Goal: Task Accomplishment & Management: Use online tool/utility

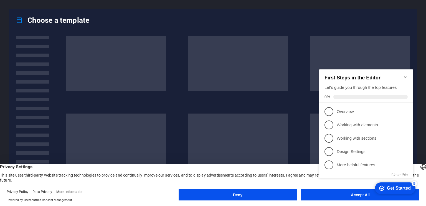
click at [344, 191] on div "checkmark Get Started 5 First Steps in the Editor Let's guide you through the t…" at bounding box center [367, 128] width 101 height 135
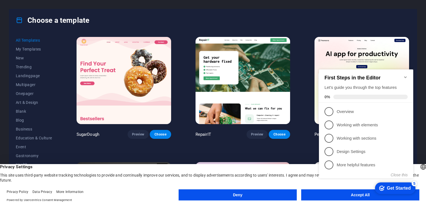
click at [344, 196] on div "checkmark Get Started 5 First Steps in the Editor Let's guide you through the t…" at bounding box center [367, 128] width 101 height 135
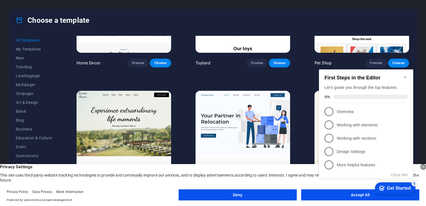
scroll to position [322, 0]
click at [349, 166] on p "More helpful features - incomplete" at bounding box center [370, 165] width 67 height 6
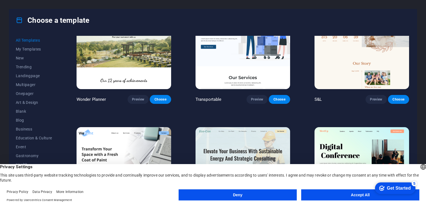
scroll to position [412, 0]
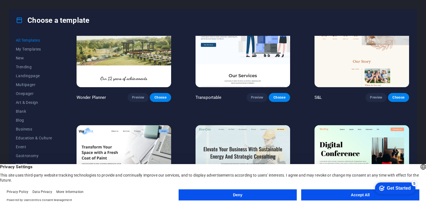
click at [352, 197] on button "Accept All" at bounding box center [360, 194] width 118 height 11
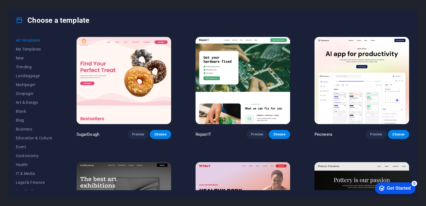
scroll to position [0, 0]
click at [22, 57] on span "New" at bounding box center [34, 58] width 36 height 4
click at [23, 65] on span "Trending" at bounding box center [34, 67] width 36 height 4
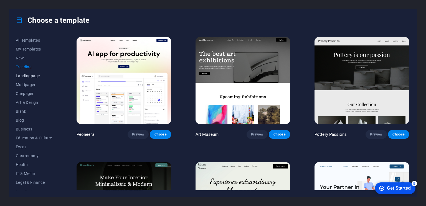
click at [27, 75] on span "Landingpage" at bounding box center [34, 75] width 36 height 4
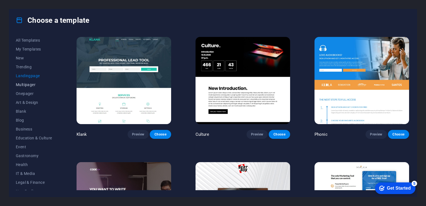
click at [27, 84] on span "Multipager" at bounding box center [34, 84] width 36 height 4
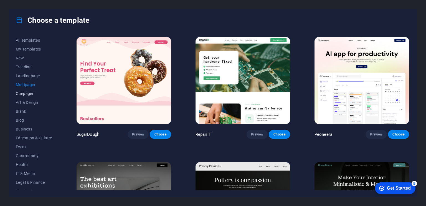
click at [27, 92] on span "Onepager" at bounding box center [34, 93] width 36 height 4
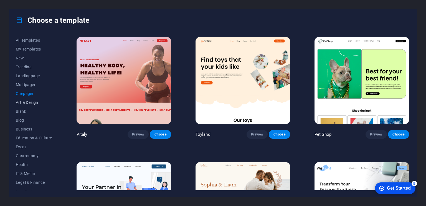
click at [27, 102] on span "Art & Design" at bounding box center [34, 102] width 36 height 4
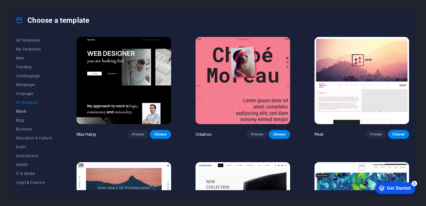
click at [25, 109] on span "Blank" at bounding box center [34, 111] width 36 height 4
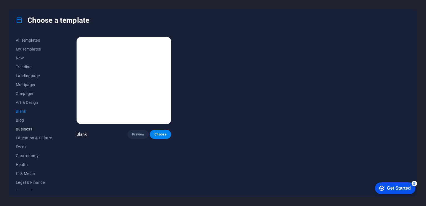
click at [24, 127] on span "Business" at bounding box center [34, 129] width 36 height 4
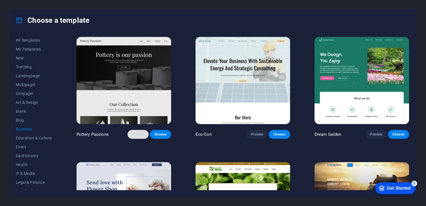
click at [143, 135] on span "Preview" at bounding box center [138, 134] width 12 height 4
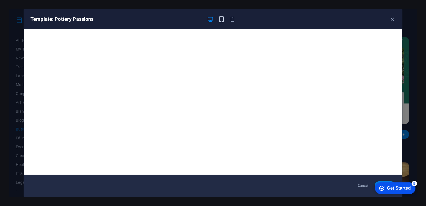
click at [223, 19] on icon "button" at bounding box center [221, 19] width 6 height 6
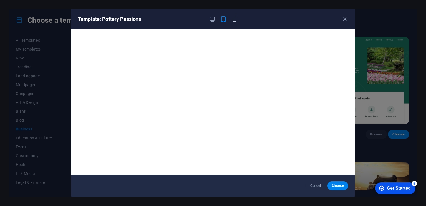
click at [233, 18] on icon "button" at bounding box center [234, 19] width 6 height 6
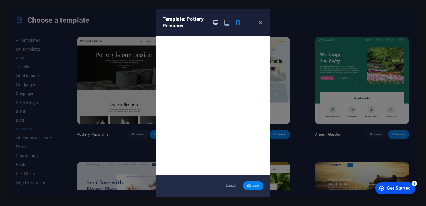
click at [216, 21] on icon "button" at bounding box center [215, 22] width 6 height 6
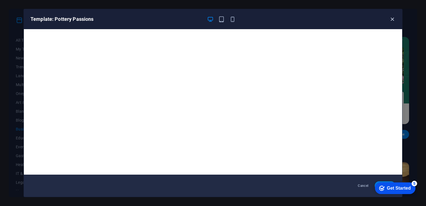
click at [393, 17] on icon "button" at bounding box center [392, 19] width 6 height 6
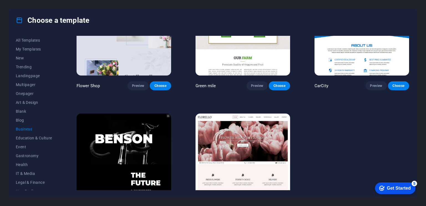
scroll to position [174, 0]
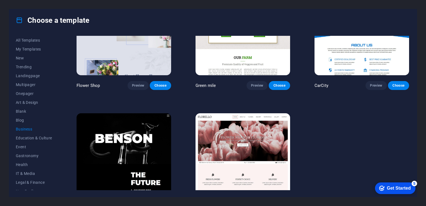
click at [146, 154] on img at bounding box center [124, 156] width 95 height 87
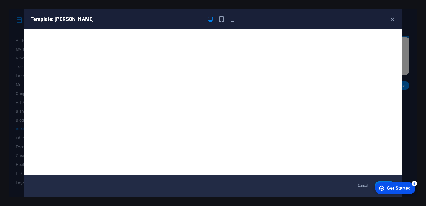
scroll to position [1, 0]
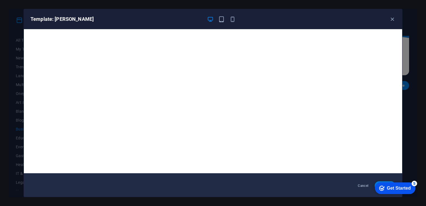
click at [387, 184] on div "checkmark Get Started 5" at bounding box center [395, 188] width 40 height 12
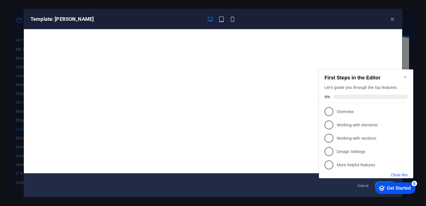
click at [405, 177] on button "Close this" at bounding box center [399, 174] width 17 height 4
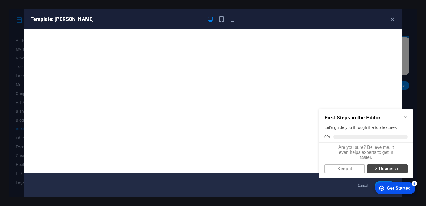
click at [376, 172] on link "× Dismiss it" at bounding box center [387, 168] width 40 height 9
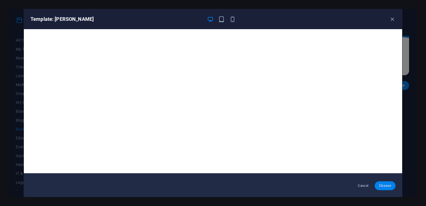
click at [379, 187] on span "Choose" at bounding box center [385, 185] width 12 height 4
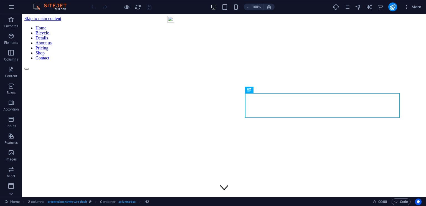
scroll to position [126, 0]
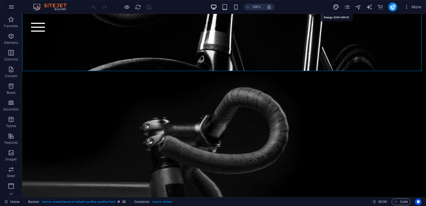
click at [338, 9] on icon "design" at bounding box center [336, 7] width 6 height 6
select select "rem"
select select "300"
select select "px"
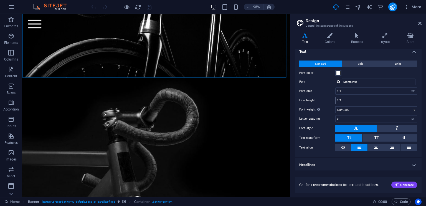
scroll to position [0, 0]
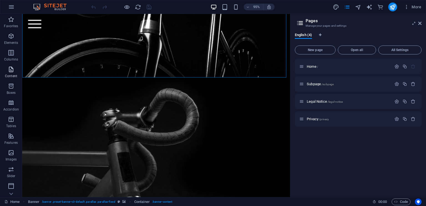
click at [10, 74] on p "Content" at bounding box center [11, 76] width 12 height 4
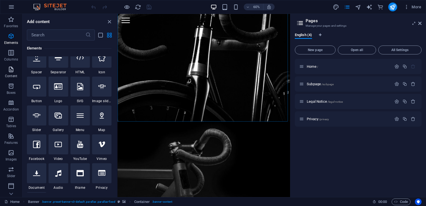
click at [10, 74] on p "Content" at bounding box center [11, 76] width 12 height 4
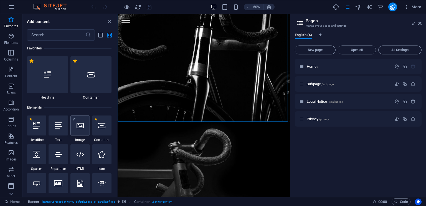
click at [83, 120] on div at bounding box center [79, 125] width 19 height 20
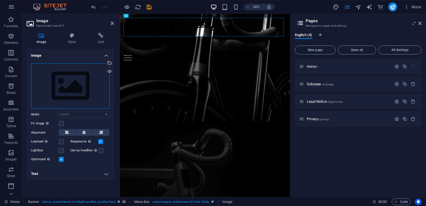
click at [68, 81] on div "Drag files here, click to choose files or select files from Files or our free s…" at bounding box center [70, 85] width 78 height 45
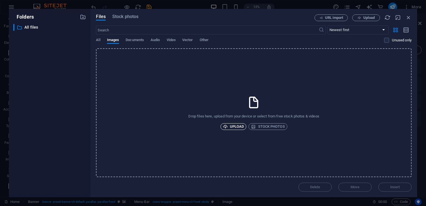
click at [243, 125] on span "Upload" at bounding box center [233, 126] width 21 height 7
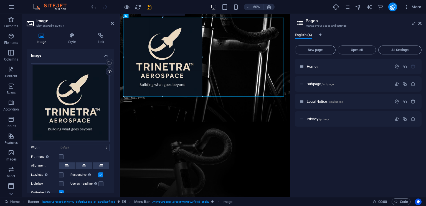
drag, startPoint x: 165, startPoint y: 59, endPoint x: 229, endPoint y: 78, distance: 66.4
type input "473"
select select "px"
drag, startPoint x: 322, startPoint y: 70, endPoint x: 301, endPoint y: 85, distance: 25.7
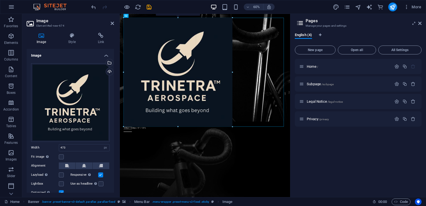
drag, startPoint x: 202, startPoint y: 57, endPoint x: 222, endPoint y: 76, distance: 28.2
click at [421, 22] on icon at bounding box center [419, 23] width 3 height 4
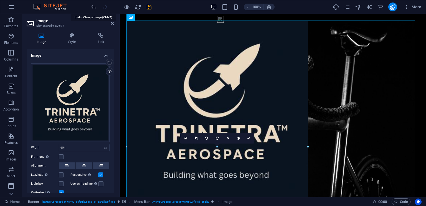
type input "473"
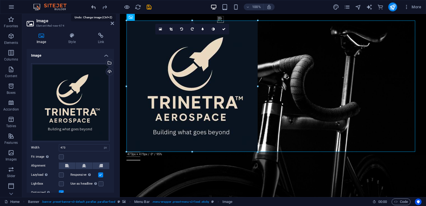
select select "DISABLED_OPTION_VALUE"
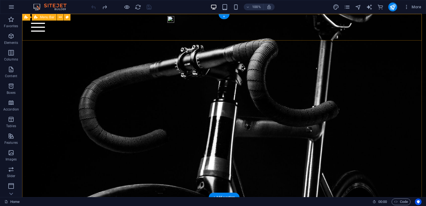
click at [405, 21] on div "Home Bicycle Details About us Pricing Shop Contact" at bounding box center [224, 27] width 404 height 27
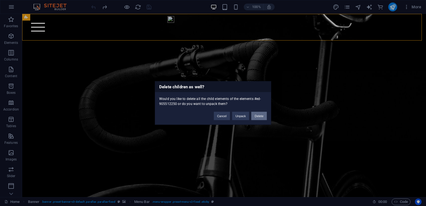
click at [254, 116] on button "Delete" at bounding box center [259, 116] width 16 height 8
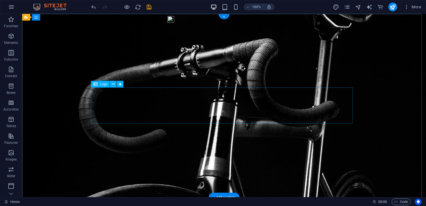
click at [242, 77] on div at bounding box center [224, 58] width 262 height 36
click at [242, 67] on div at bounding box center [224, 40] width 404 height 53
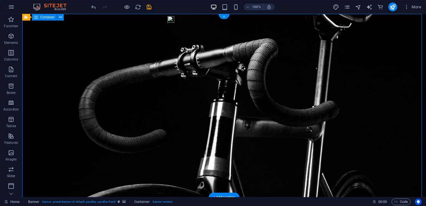
click at [231, 67] on div at bounding box center [224, 40] width 404 height 53
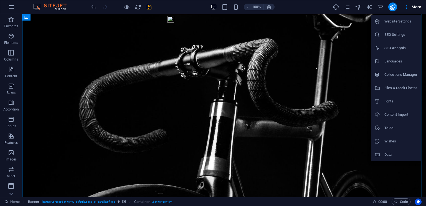
click at [346, 136] on div at bounding box center [213, 103] width 426 height 206
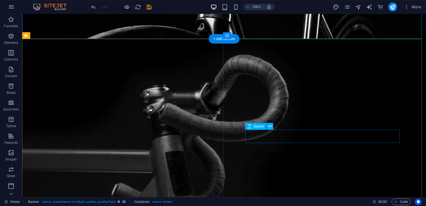
scroll to position [158, 0]
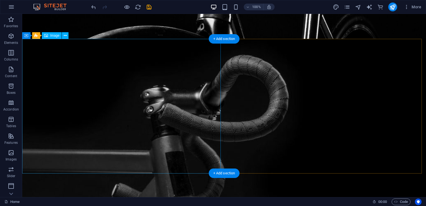
click at [203, 55] on figure at bounding box center [224, 175] width 404 height 273
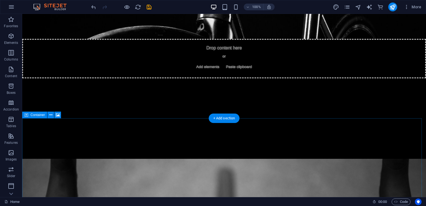
click at [172, 185] on div "Drop content here or Add elements Paste clipboard" at bounding box center [224, 204] width 262 height 39
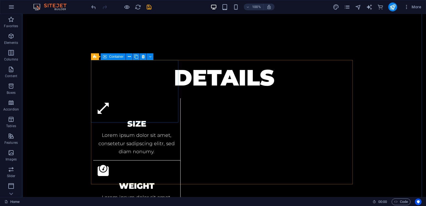
scroll to position [286, 0]
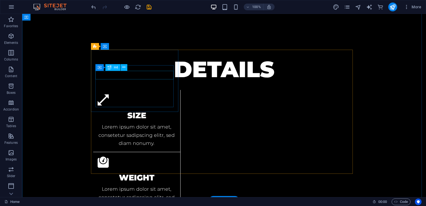
click at [156, 111] on div "Size" at bounding box center [137, 115] width 78 height 9
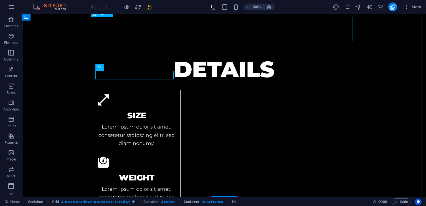
click at [236, 57] on div "Details" at bounding box center [224, 69] width 262 height 24
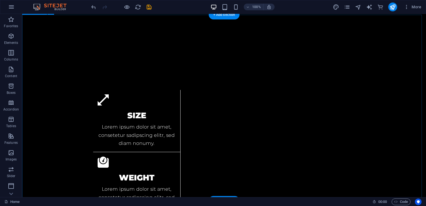
scroll to position [260, 0]
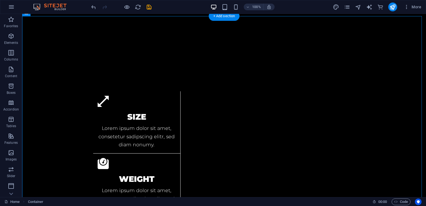
drag, startPoint x: 144, startPoint y: 32, endPoint x: 263, endPoint y: 94, distance: 134.2
click at [181, 153] on div "Weight Lorem ipsum dolor sit amet, consetetur sadipscing elitr, sed diam nonumy." at bounding box center [136, 184] width 87 height 62
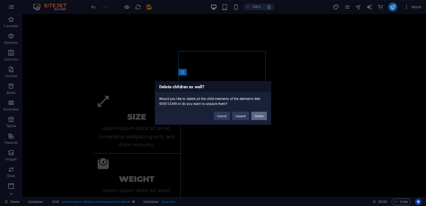
click at [254, 118] on button "Delete" at bounding box center [259, 116] width 16 height 8
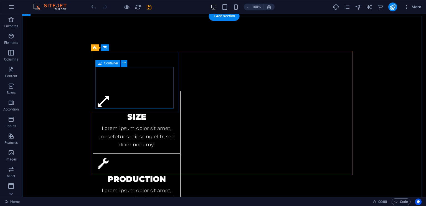
click at [172, 112] on div "Size Lorem ipsum dolor sit amet, consetetur sadipscing elitr, sed diam nonumy." at bounding box center [137, 130] width 78 height 36
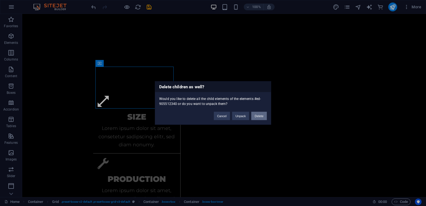
click at [254, 115] on button "Delete" at bounding box center [259, 116] width 16 height 8
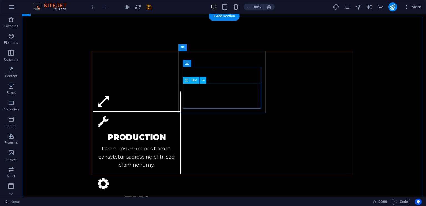
click at [176, 144] on div "Lorem ipsum dolor sit amet, consetetur sadipscing elitr, sed diam nonumy." at bounding box center [137, 156] width 78 height 25
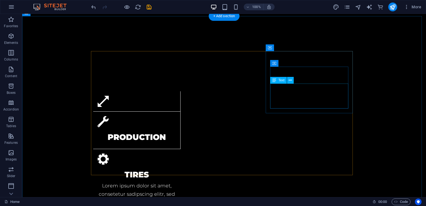
click at [176, 181] on div "Lorem ipsum dolor sit amet, consetetur sadipscing elitr, sed diam nonumy." at bounding box center [137, 193] width 78 height 25
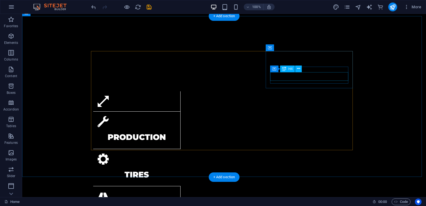
click at [176, 170] on div "Tires" at bounding box center [137, 174] width 78 height 9
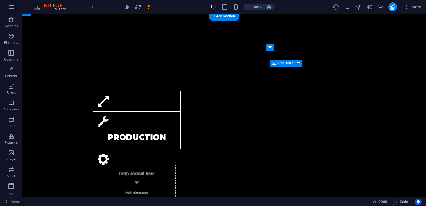
click at [176, 164] on div "Drop content here or Add elements Paste clipboard" at bounding box center [137, 188] width 78 height 49
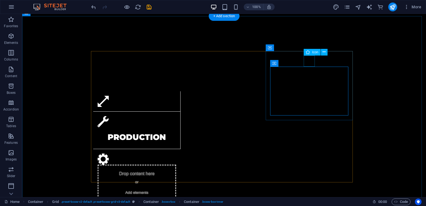
click at [176, 153] on figure at bounding box center [137, 158] width 78 height 11
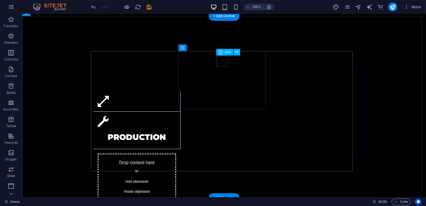
click at [176, 116] on figure at bounding box center [137, 121] width 78 height 11
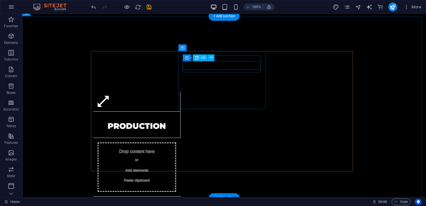
click at [176, 121] on div "Production" at bounding box center [137, 125] width 78 height 9
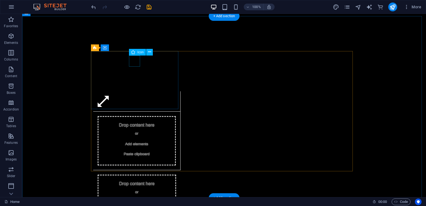
click at [135, 96] on figure at bounding box center [137, 101] width 78 height 11
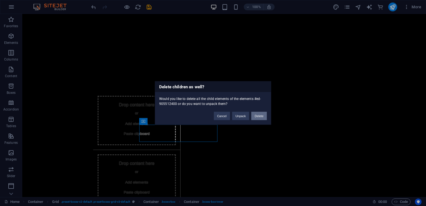
click at [260, 112] on button "Delete" at bounding box center [259, 116] width 16 height 8
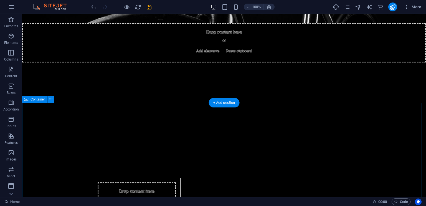
scroll to position [0, 0]
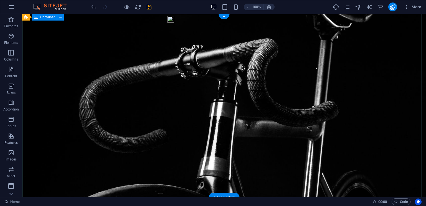
click at [221, 67] on div at bounding box center [224, 40] width 404 height 53
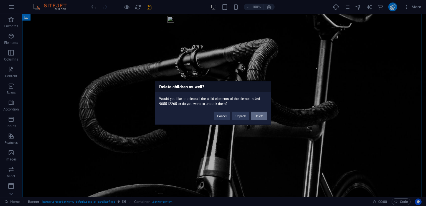
click at [256, 118] on button "Delete" at bounding box center [259, 116] width 16 height 8
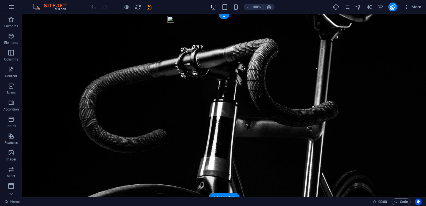
click at [243, 96] on figure at bounding box center [224, 105] width 404 height 183
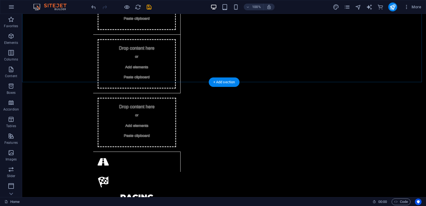
scroll to position [193, 0]
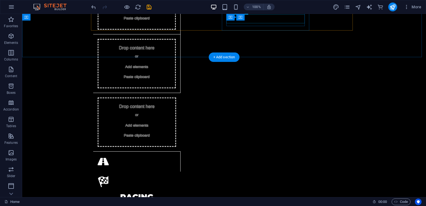
click at [176, 192] on div "Racing" at bounding box center [137, 196] width 78 height 9
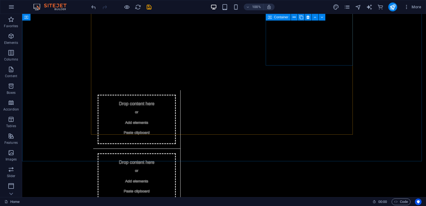
scroll to position [78, 0]
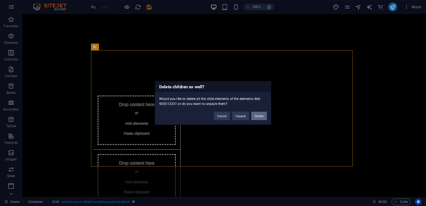
click at [260, 115] on button "Delete" at bounding box center [259, 116] width 16 height 8
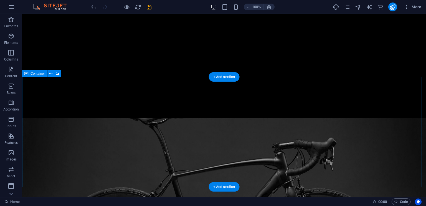
scroll to position [87, 0]
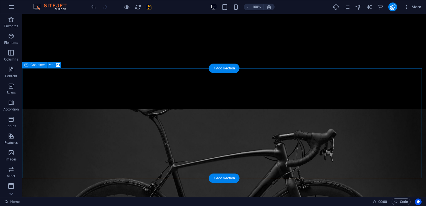
click at [250, 159] on span "Paste clipboard" at bounding box center [239, 163] width 31 height 8
click at [272, 165] on figure at bounding box center [224, 200] width 404 height 183
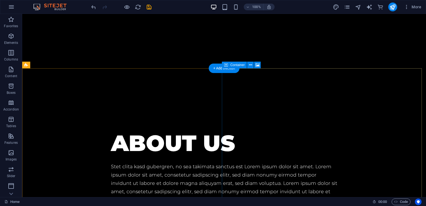
click at [230, 109] on div "About us Stet clita kasd gubergren, no sea takimata sanctus est Lorem ipsum dol…" at bounding box center [224, 185] width 404 height 152
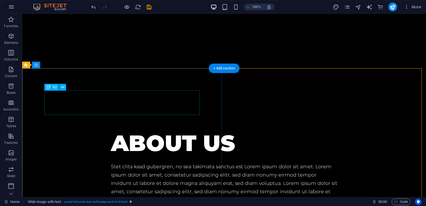
click at [169, 131] on div "About us" at bounding box center [224, 143] width 226 height 24
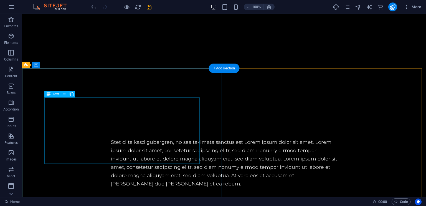
click at [164, 138] on div "Stet clita kasd gubergren, no sea takimata sanctus est Lorem ipsum dolor sit am…" at bounding box center [224, 163] width 226 height 50
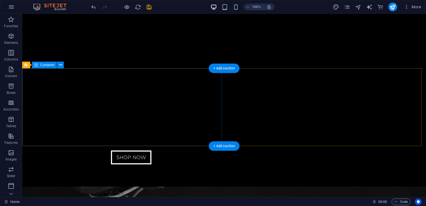
click at [146, 131] on div "Shop now" at bounding box center [224, 148] width 404 height 78
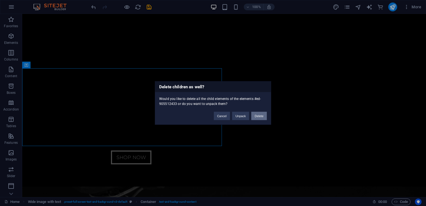
click at [265, 117] on div "Cancel Unpack Delete" at bounding box center [240, 113] width 61 height 14
click at [265, 117] on button "Delete" at bounding box center [259, 116] width 16 height 8
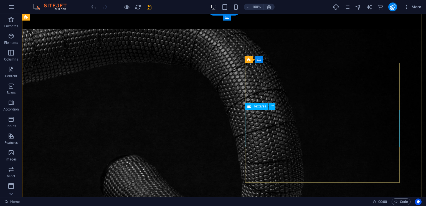
scroll to position [871, 0]
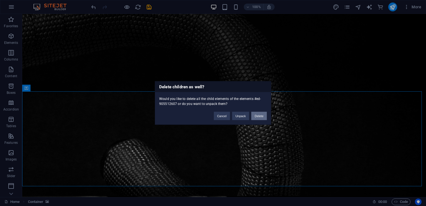
click at [259, 115] on button "Delete" at bounding box center [259, 116] width 16 height 8
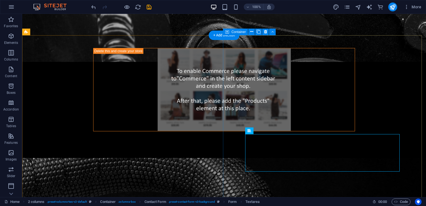
scroll to position [720, 0]
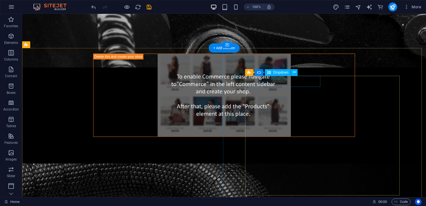
click at [285, 75] on icon at bounding box center [286, 72] width 3 height 6
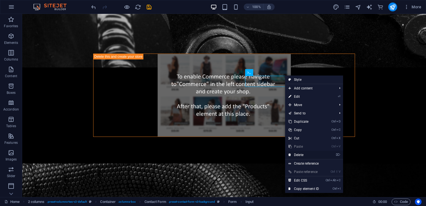
click at [302, 156] on link "⌦ Delete" at bounding box center [303, 155] width 37 height 8
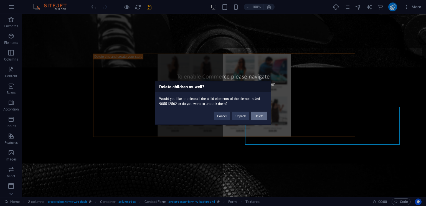
click at [262, 115] on button "Delete" at bounding box center [259, 116] width 16 height 8
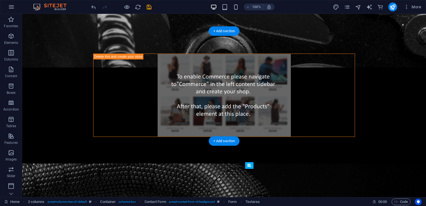
scroll to position [627, 0]
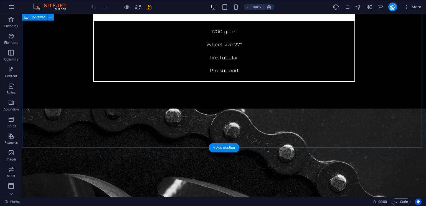
scroll to position [489, 0]
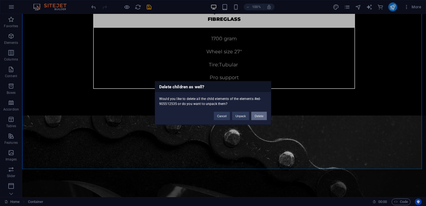
click at [263, 116] on button "Delete" at bounding box center [259, 116] width 16 height 8
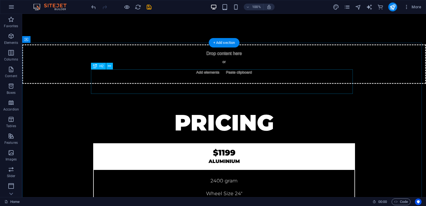
scroll to position [166, 0]
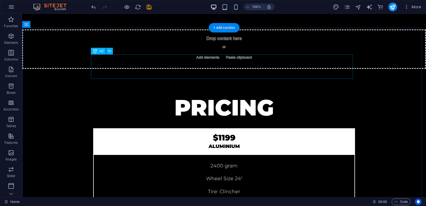
click at [240, 95] on div "Pricing" at bounding box center [224, 107] width 262 height 24
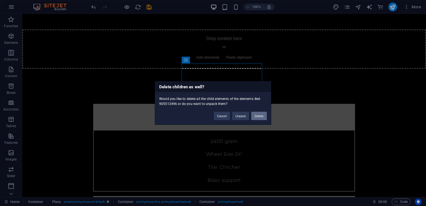
click at [260, 116] on button "Delete" at bounding box center [259, 116] width 16 height 8
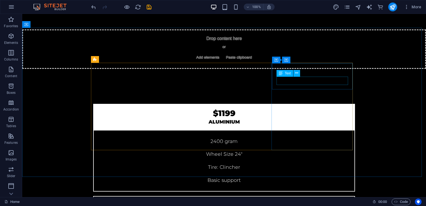
click at [277, 72] on div "Text" at bounding box center [284, 73] width 17 height 7
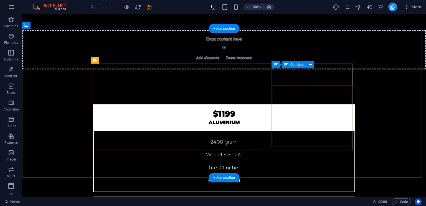
scroll to position [193, 0]
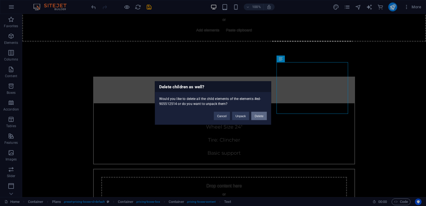
click at [262, 115] on button "Delete" at bounding box center [259, 116] width 16 height 8
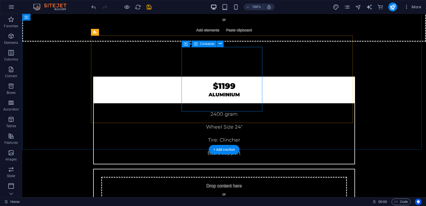
click at [183, 169] on div "Drop content here or Add elements Paste clipboard" at bounding box center [224, 196] width 261 height 54
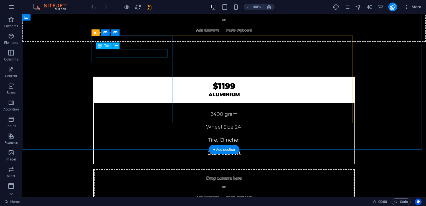
click at [154, 90] on div "Aluminium" at bounding box center [224, 94] width 252 height 8
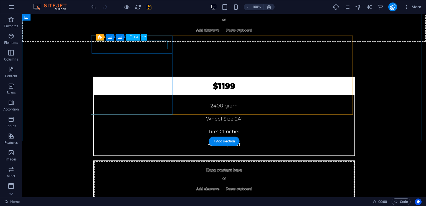
click at [145, 82] on div "$1199" at bounding box center [224, 86] width 252 height 9
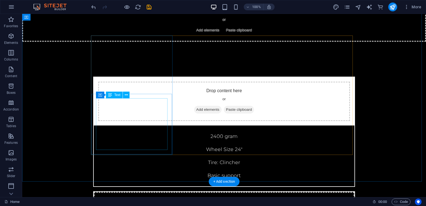
click at [155, 130] on div "2400 gram Wheel Size 24" Tire: Clincher Basic support" at bounding box center [224, 156] width 252 height 52
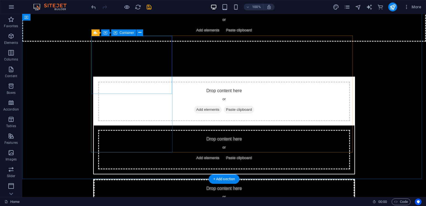
click at [153, 82] on div "Drop content here or Add elements Paste clipboard" at bounding box center [224, 101] width 252 height 39
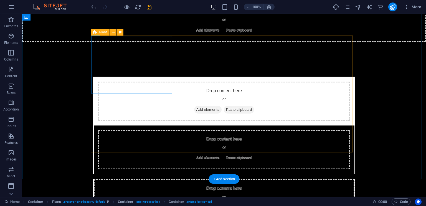
click at [186, 151] on div "Drop content here or Add elements Paste clipboard Drop content here or Add elem…" at bounding box center [224, 170] width 262 height 187
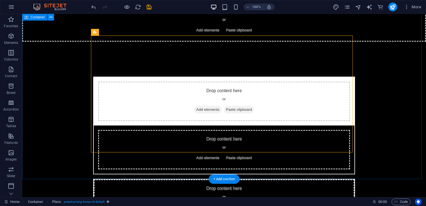
click at [186, 157] on div "Drop content here or Add elements Paste clipboard Drop content here or Add elem…" at bounding box center [224, 166] width 404 height 249
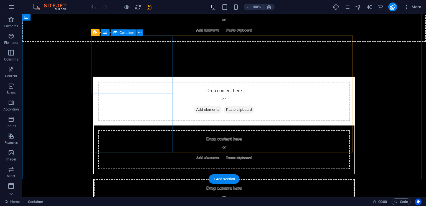
click at [159, 82] on div "Drop content here or Add elements Paste clipboard" at bounding box center [224, 101] width 252 height 39
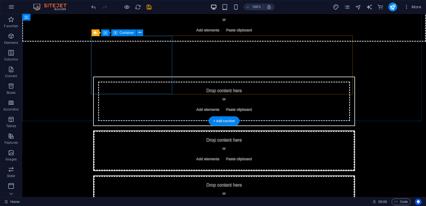
click at [159, 82] on div "Drop content here or Add elements Paste clipboard" at bounding box center [224, 101] width 252 height 39
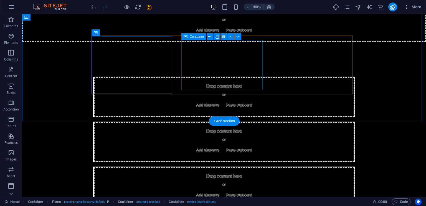
click at [204, 122] on div "Drop content here or Add elements Paste clipboard" at bounding box center [224, 141] width 261 height 39
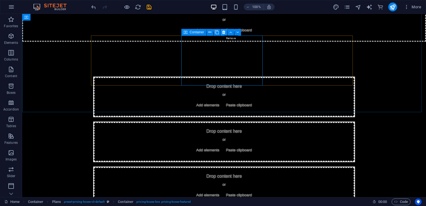
click at [221, 33] on button at bounding box center [223, 32] width 7 height 7
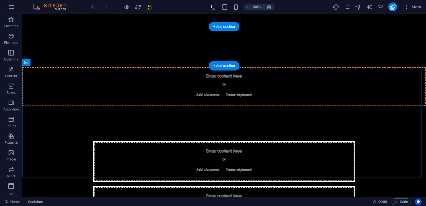
scroll to position [128, 0]
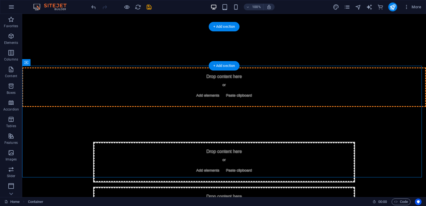
drag, startPoint x: 210, startPoint y: 50, endPoint x: 221, endPoint y: 73, distance: 25.4
click at [221, 107] on div "Drop content here or Add elements Paste clipboard Drop content here or Add elem…" at bounding box center [224, 180] width 404 height 147
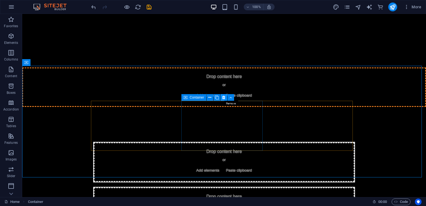
click at [221, 96] on button at bounding box center [223, 97] width 7 height 7
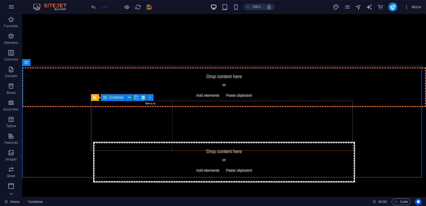
click at [142, 97] on icon at bounding box center [143, 98] width 3 height 6
click at [142, 96] on icon at bounding box center [143, 98] width 3 height 6
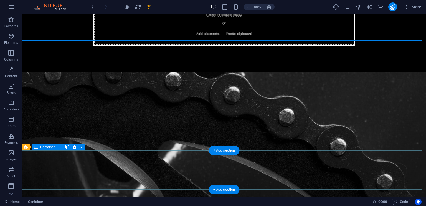
scroll to position [265, 0]
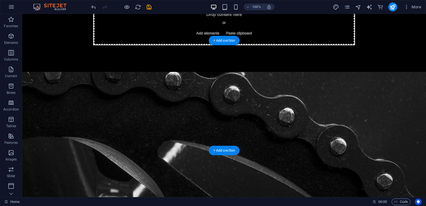
click at [237, 72] on figure at bounding box center [224, 163] width 404 height 183
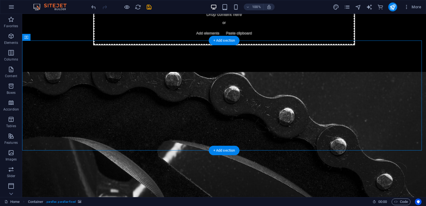
scroll to position [164, 0]
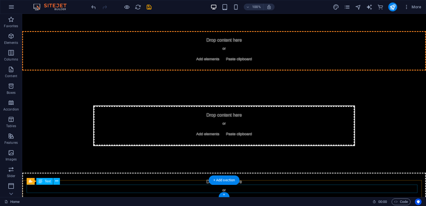
drag, startPoint x: 236, startPoint y: 192, endPoint x: 243, endPoint y: 190, distance: 6.5
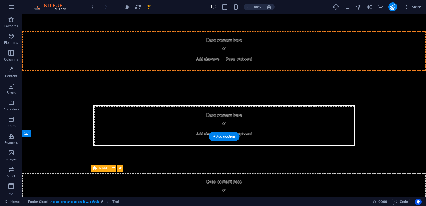
scroll to position [0, 0]
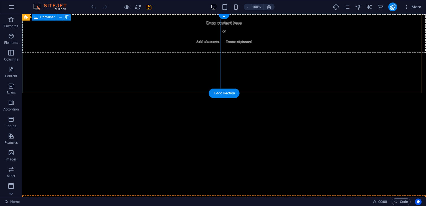
click at [120, 53] on div "Drop content here or Add elements Paste clipboard" at bounding box center [224, 33] width 404 height 39
click at [194, 46] on span "Add elements" at bounding box center [207, 42] width 27 height 8
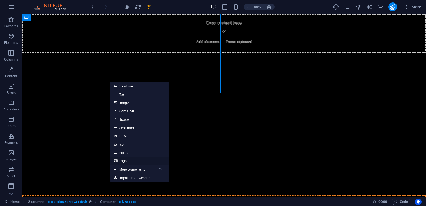
click at [124, 162] on link "Logo" at bounding box center [139, 161] width 59 height 8
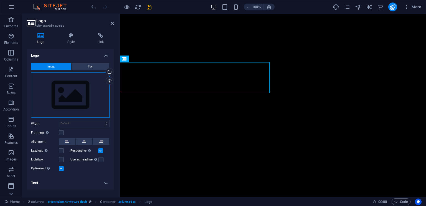
click at [91, 88] on div "Drag files here, click to choose files or select files from Files or our free s…" at bounding box center [70, 94] width 78 height 45
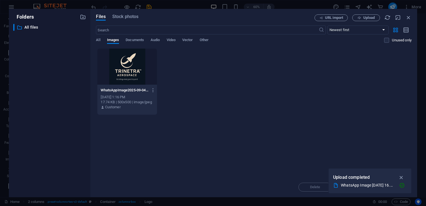
click at [135, 81] on div at bounding box center [126, 67] width 59 height 36
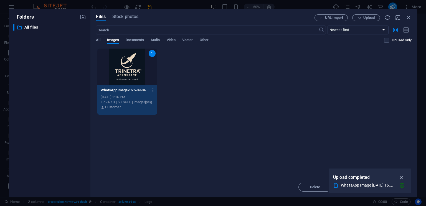
click at [405, 177] on button "button" at bounding box center [401, 177] width 11 height 9
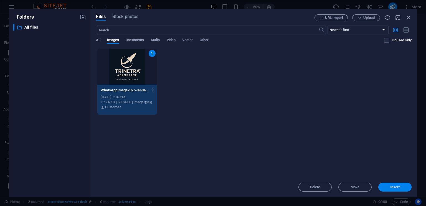
click at [396, 191] on button "Insert" at bounding box center [394, 186] width 33 height 9
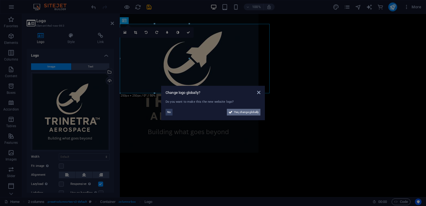
click at [256, 109] on span "Yes, change globally" at bounding box center [246, 112] width 25 height 7
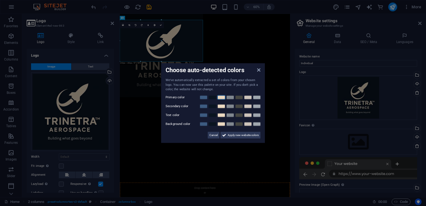
click at [221, 96] on link at bounding box center [221, 97] width 8 height 4
click at [234, 135] on span "Apply new website colors" at bounding box center [243, 134] width 31 height 7
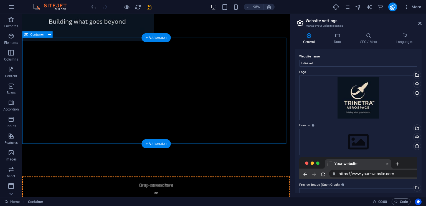
scroll to position [155, 0]
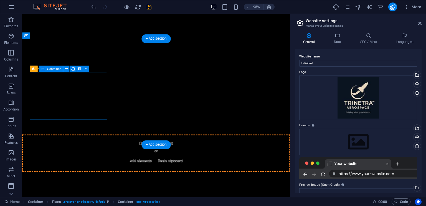
scroll to position [0, 0]
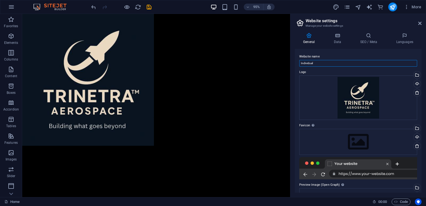
click at [347, 64] on input "Individual" at bounding box center [358, 63] width 118 height 7
type input "I"
type input "t"
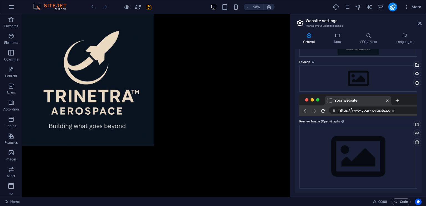
type input "Trinetra Aerospace"
click at [385, 109] on div at bounding box center [358, 105] width 118 height 22
click at [361, 136] on div "Drag files here, click to choose files or select files from Files or our free s…" at bounding box center [358, 157] width 118 height 64
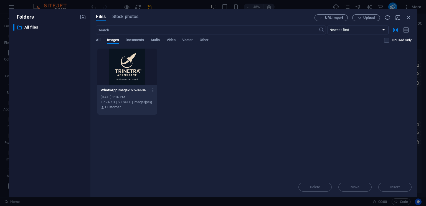
click at [131, 64] on div at bounding box center [126, 67] width 59 height 36
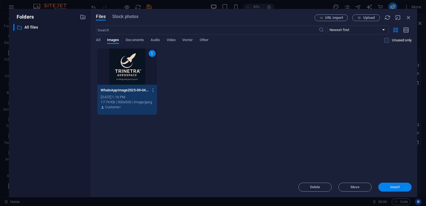
click at [398, 187] on span "Insert" at bounding box center [395, 186] width 10 height 3
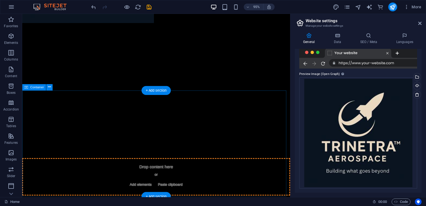
scroll to position [155, 0]
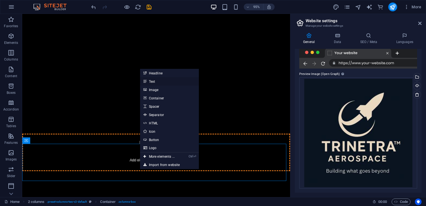
click at [164, 82] on link "Text" at bounding box center [169, 81] width 59 height 8
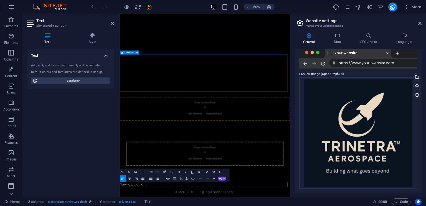
scroll to position [11, 0]
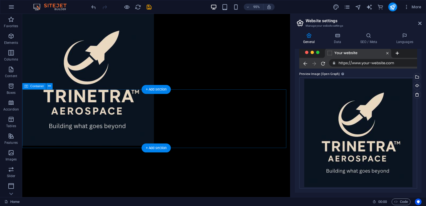
scroll to position [0, 0]
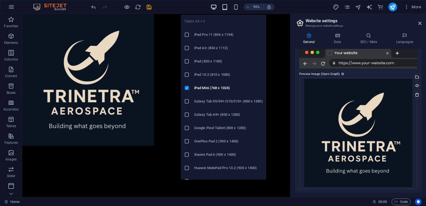
click at [225, 6] on icon "button" at bounding box center [225, 7] width 6 height 6
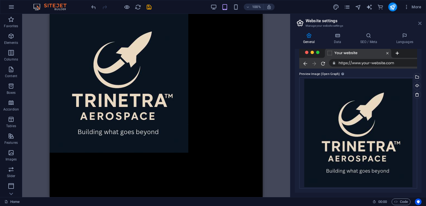
click at [418, 24] on icon at bounding box center [419, 23] width 3 height 4
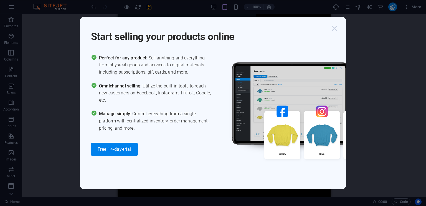
click at [334, 29] on icon "button" at bounding box center [334, 28] width 10 height 10
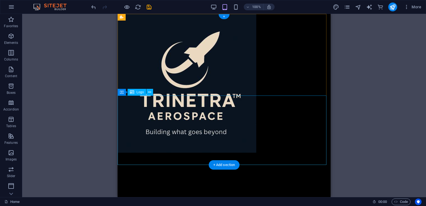
click at [179, 126] on div at bounding box center [224, 83] width 213 height 139
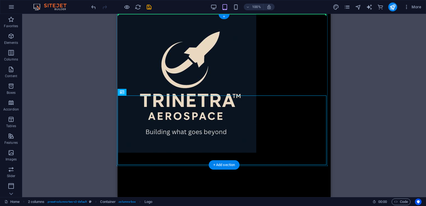
drag, startPoint x: 179, startPoint y: 121, endPoint x: 198, endPoint y: 88, distance: 38.0
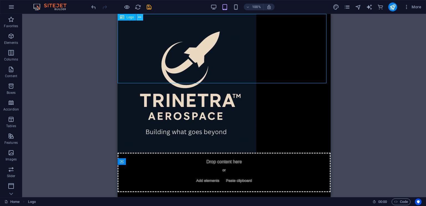
click at [140, 17] on icon at bounding box center [139, 17] width 3 height 6
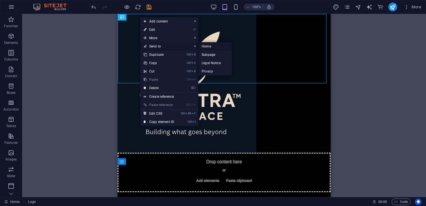
click at [205, 46] on link "Home" at bounding box center [215, 46] width 34 height 8
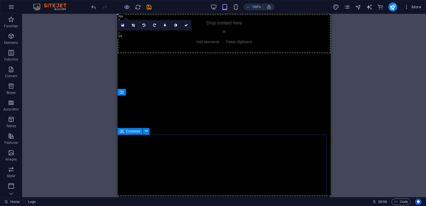
click at [237, 154] on div at bounding box center [224, 165] width 213 height 62
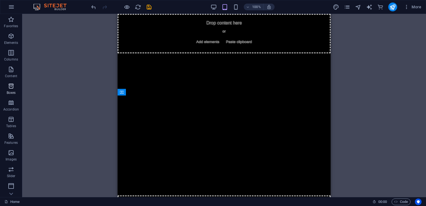
click at [12, 88] on icon "button" at bounding box center [11, 86] width 7 height 7
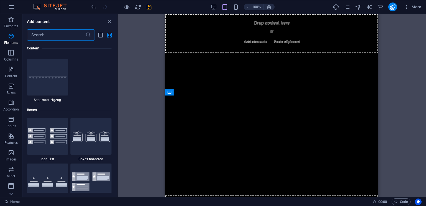
scroll to position [1530, 0]
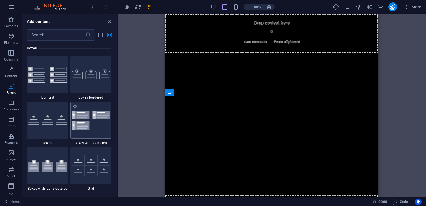
click at [98, 123] on img at bounding box center [91, 120] width 39 height 19
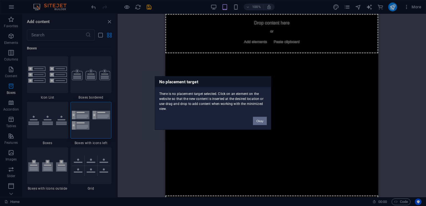
click at [261, 123] on button "Okay" at bounding box center [260, 121] width 14 height 8
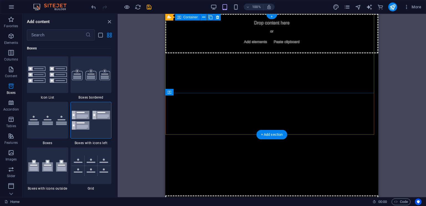
click at [234, 54] on div at bounding box center [271, 93] width 213 height 79
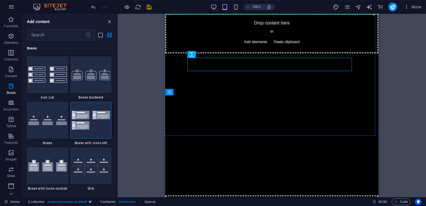
drag, startPoint x: 277, startPoint y: 64, endPoint x: 202, endPoint y: -2, distance: 100.2
click at [202, 14] on html "Skip to main content Drop content here or Add elements Paste clipboard Drop con…" at bounding box center [271, 203] width 213 height 378
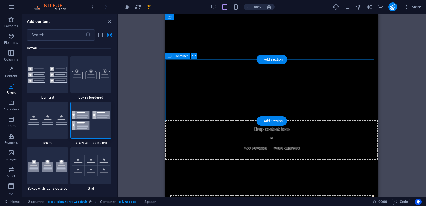
scroll to position [74, 0]
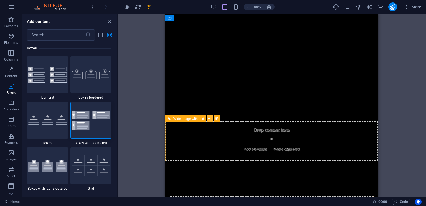
click at [210, 119] on icon at bounding box center [209, 119] width 3 height 6
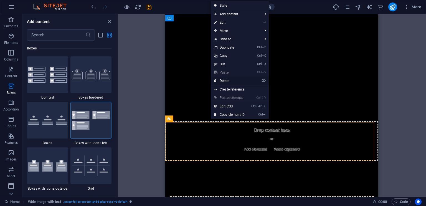
click at [236, 81] on link "⌦ Delete" at bounding box center [229, 81] width 37 height 8
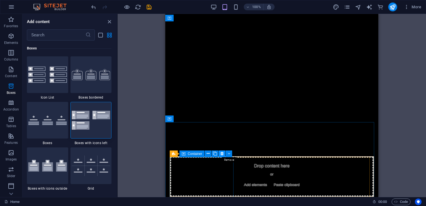
click at [221, 154] on icon at bounding box center [221, 154] width 3 height 6
drag, startPoint x: 221, startPoint y: 154, endPoint x: 206, endPoint y: 153, distance: 14.4
click at [207, 153] on icon at bounding box center [208, 154] width 3 height 6
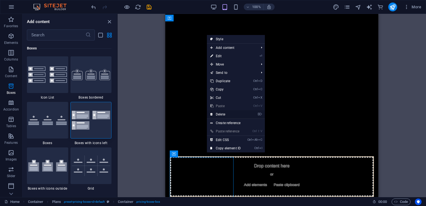
click at [222, 115] on link "⌦ Delete" at bounding box center [225, 114] width 37 height 8
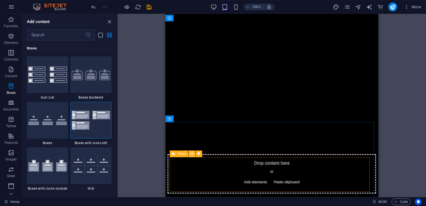
click at [192, 153] on icon at bounding box center [192, 154] width 3 height 6
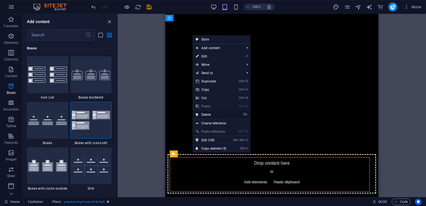
click at [212, 116] on link "⌦ Delete" at bounding box center [210, 114] width 37 height 8
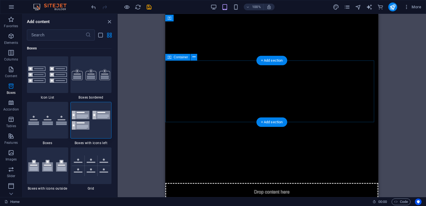
scroll to position [116, 0]
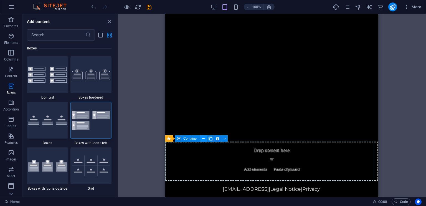
click at [202, 137] on icon at bounding box center [203, 139] width 3 height 6
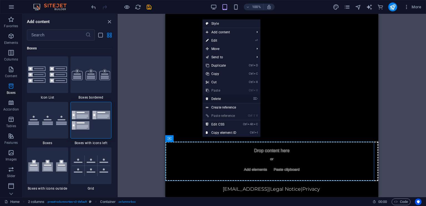
click at [231, 98] on link "⌦ Delete" at bounding box center [220, 99] width 37 height 8
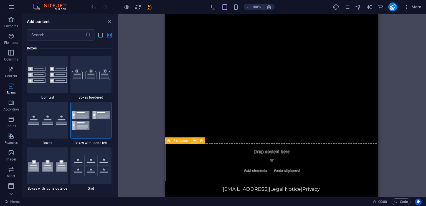
click at [194, 141] on icon at bounding box center [194, 141] width 3 height 6
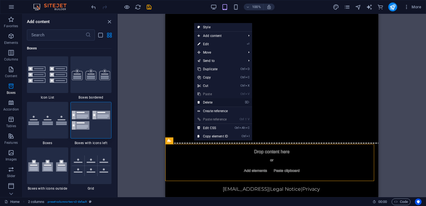
click at [225, 104] on link "⌦ Delete" at bounding box center [212, 102] width 37 height 8
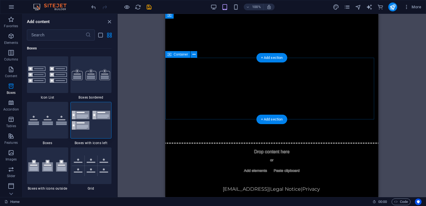
scroll to position [77, 0]
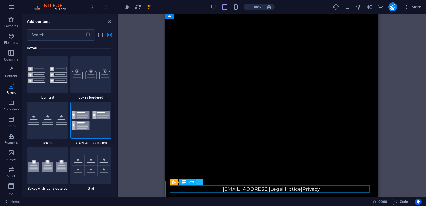
click at [201, 182] on button at bounding box center [199, 182] width 7 height 7
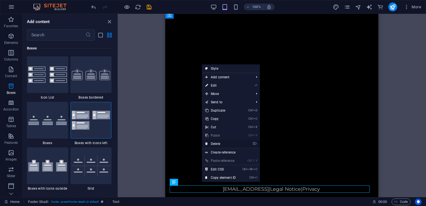
click at [223, 144] on link "⌦ Delete" at bounding box center [220, 143] width 37 height 8
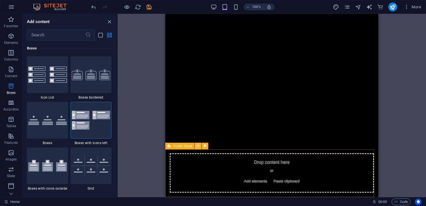
click at [197, 147] on icon at bounding box center [198, 146] width 3 height 6
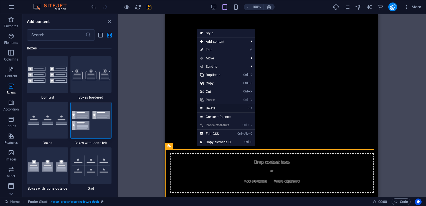
click at [223, 107] on link "⌦ Delete" at bounding box center [215, 108] width 37 height 8
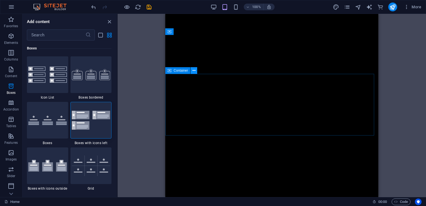
click at [196, 71] on button at bounding box center [194, 70] width 7 height 7
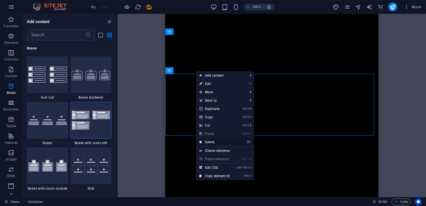
click at [213, 139] on link "⌦ Delete" at bounding box center [214, 142] width 37 height 8
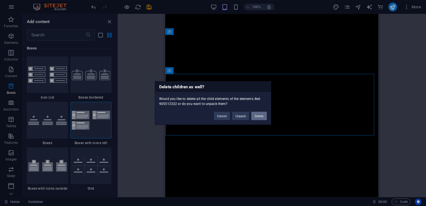
click at [260, 116] on button "Delete" at bounding box center [259, 116] width 16 height 8
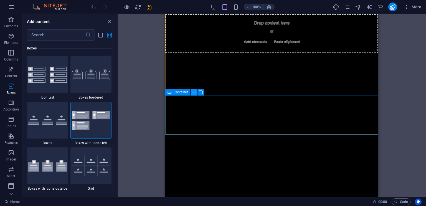
click at [196, 93] on button at bounding box center [194, 92] width 7 height 7
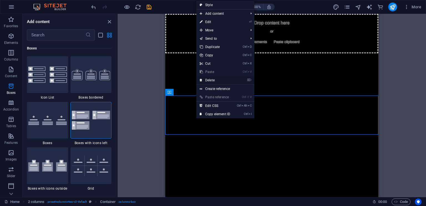
click at [220, 81] on link "⌦ Delete" at bounding box center [214, 80] width 37 height 8
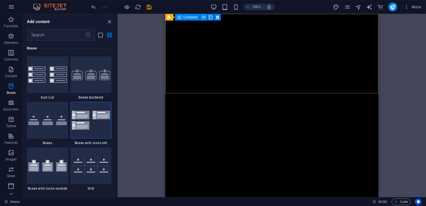
click at [203, 15] on icon at bounding box center [203, 17] width 3 height 6
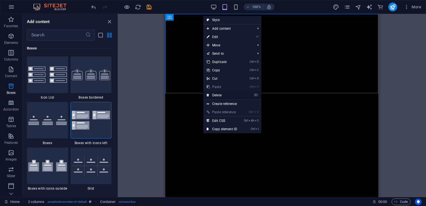
click at [219, 95] on link "⌦ Delete" at bounding box center [221, 95] width 37 height 8
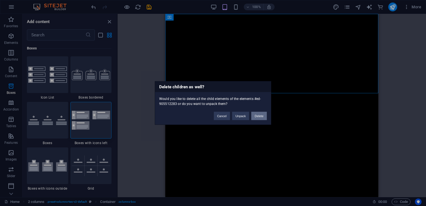
click at [256, 117] on button "Delete" at bounding box center [259, 116] width 16 height 8
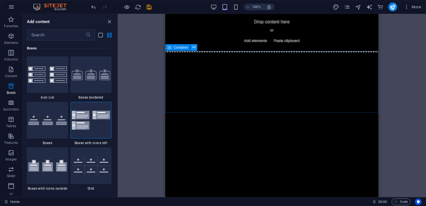
click at [194, 49] on icon at bounding box center [193, 47] width 3 height 6
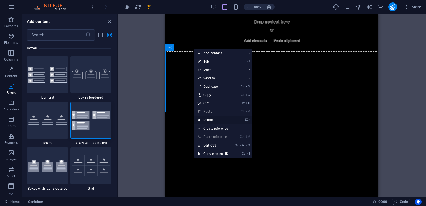
click at [212, 121] on link "⌦ Delete" at bounding box center [212, 120] width 37 height 8
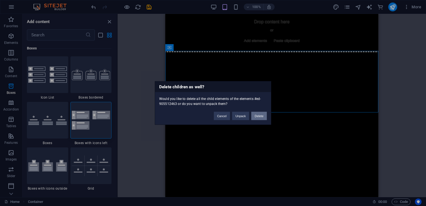
click at [257, 115] on button "Delete" at bounding box center [259, 116] width 16 height 8
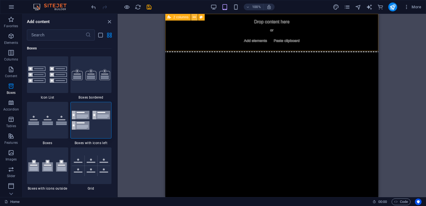
click at [195, 17] on icon at bounding box center [194, 17] width 3 height 6
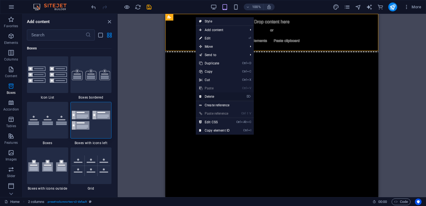
click at [251, 96] on icon "⌦" at bounding box center [249, 97] width 4 height 4
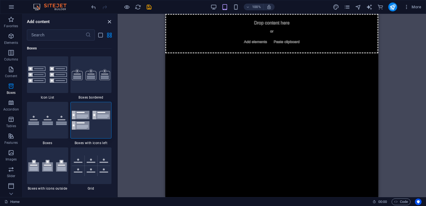
click at [107, 20] on icon "close panel" at bounding box center [109, 22] width 6 height 6
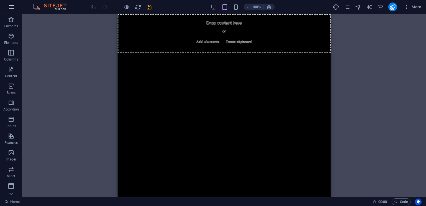
click at [6, 9] on button "button" at bounding box center [11, 6] width 13 height 13
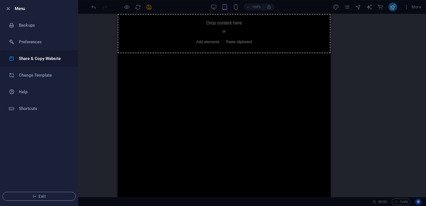
click at [30, 54] on li "Share & Copy Website" at bounding box center [39, 58] width 78 height 17
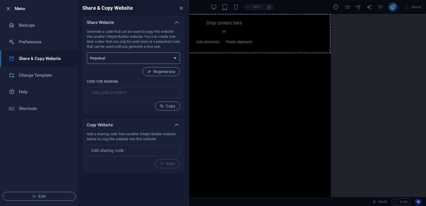
click at [159, 60] on select "One-time Perpetual" at bounding box center [133, 57] width 93 height 11
click at [46, 78] on h6 "Change Template" at bounding box center [44, 75] width 51 height 7
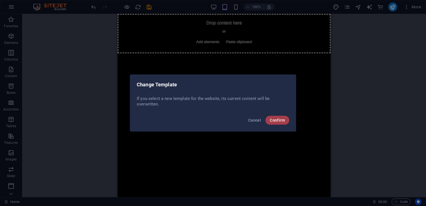
click at [278, 118] on span "Confirm" at bounding box center [277, 120] width 15 height 4
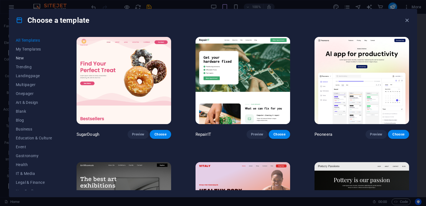
click at [22, 57] on span "New" at bounding box center [34, 58] width 36 height 4
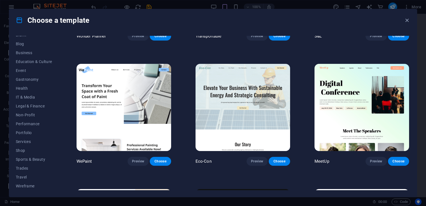
scroll to position [571, 0]
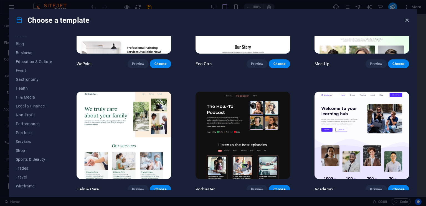
click at [407, 20] on icon "button" at bounding box center [407, 20] width 6 height 6
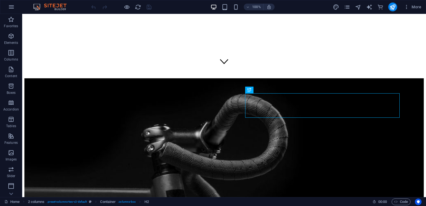
scroll to position [126, 0]
